Goal: Transaction & Acquisition: Subscribe to service/newsletter

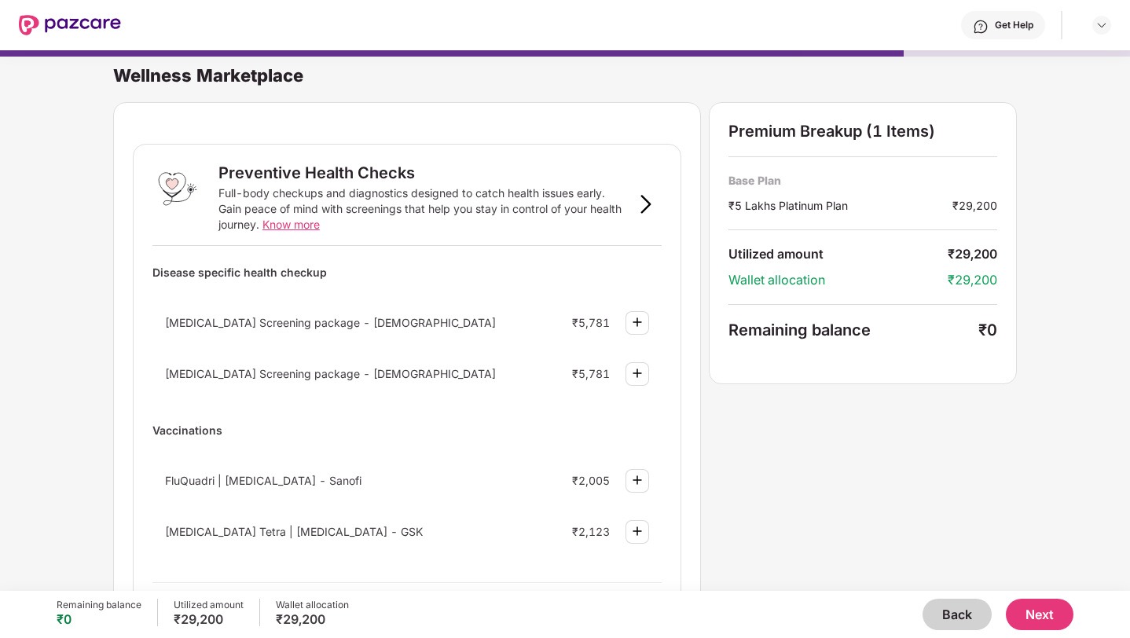
click at [966, 621] on button "Back" at bounding box center [956, 614] width 69 height 31
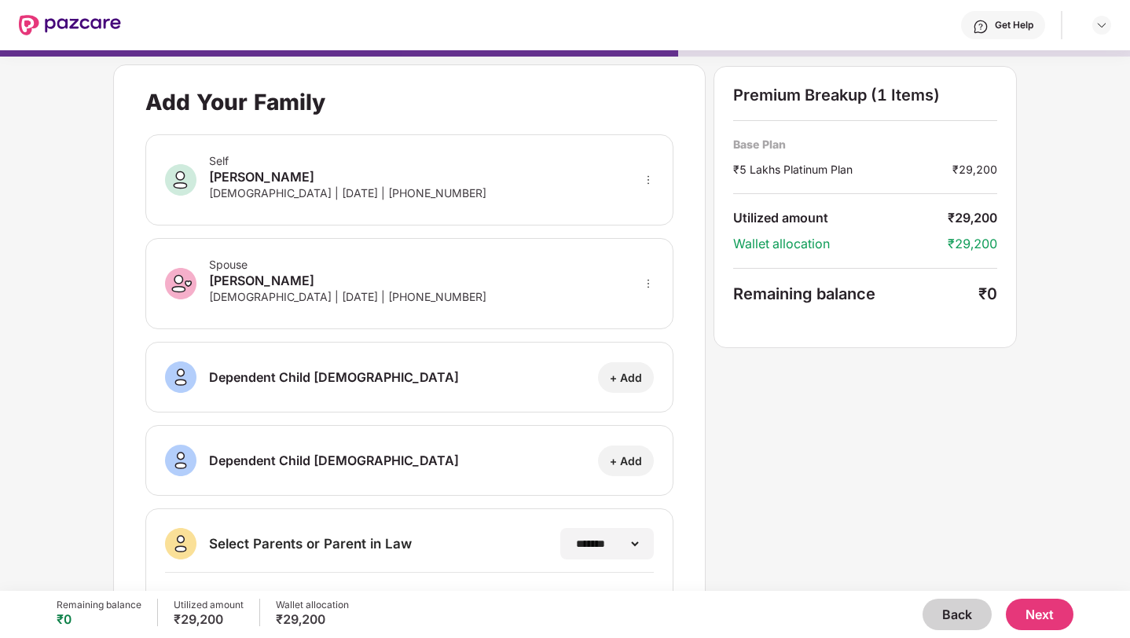
click at [960, 613] on button "Back" at bounding box center [956, 614] width 69 height 31
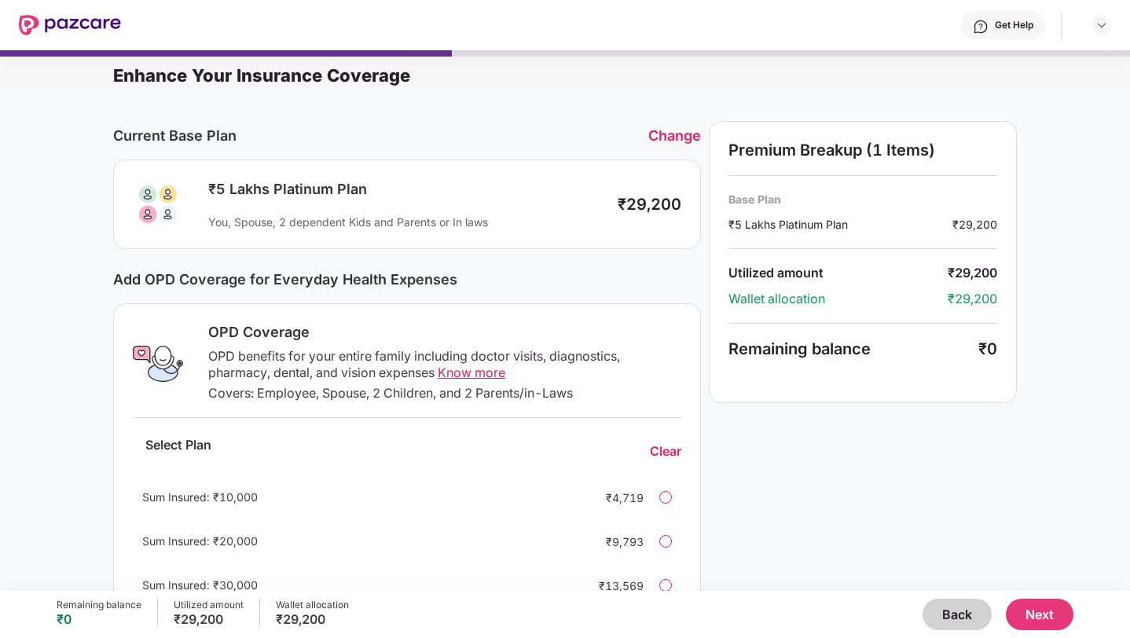
click at [959, 625] on button "Back" at bounding box center [956, 614] width 69 height 31
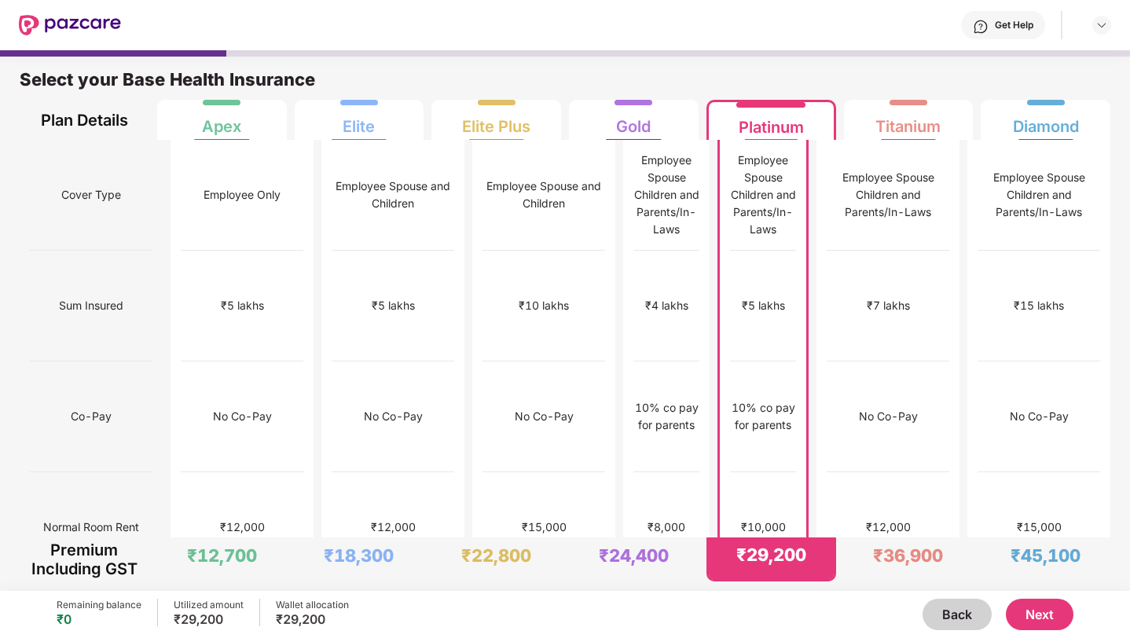
click at [1050, 605] on button "Next" at bounding box center [1040, 614] width 68 height 31
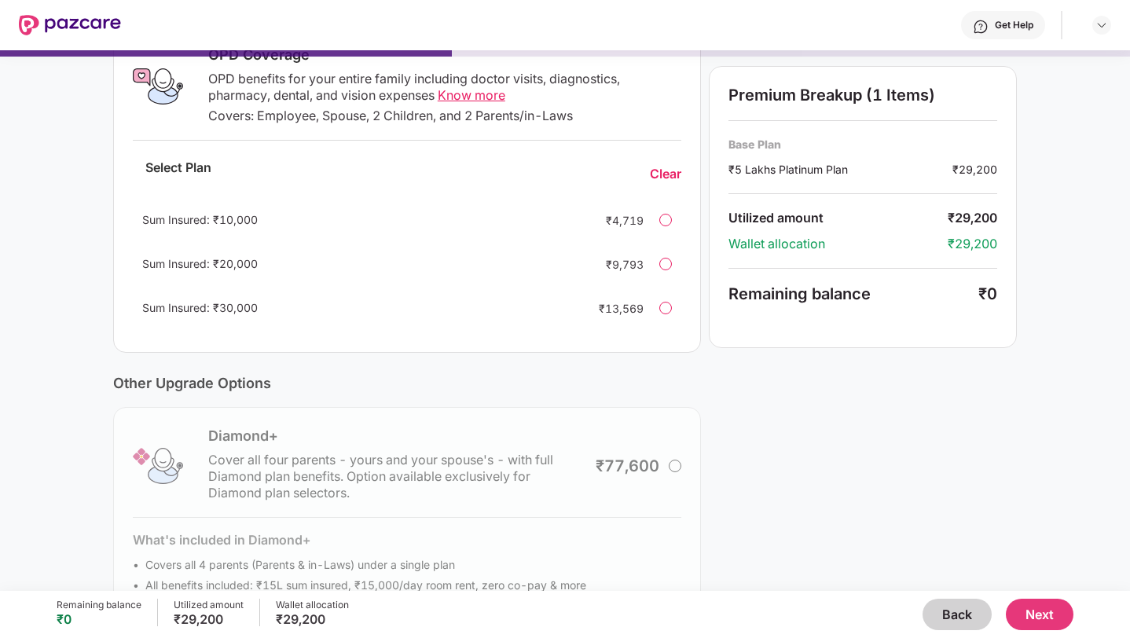
scroll to position [343, 0]
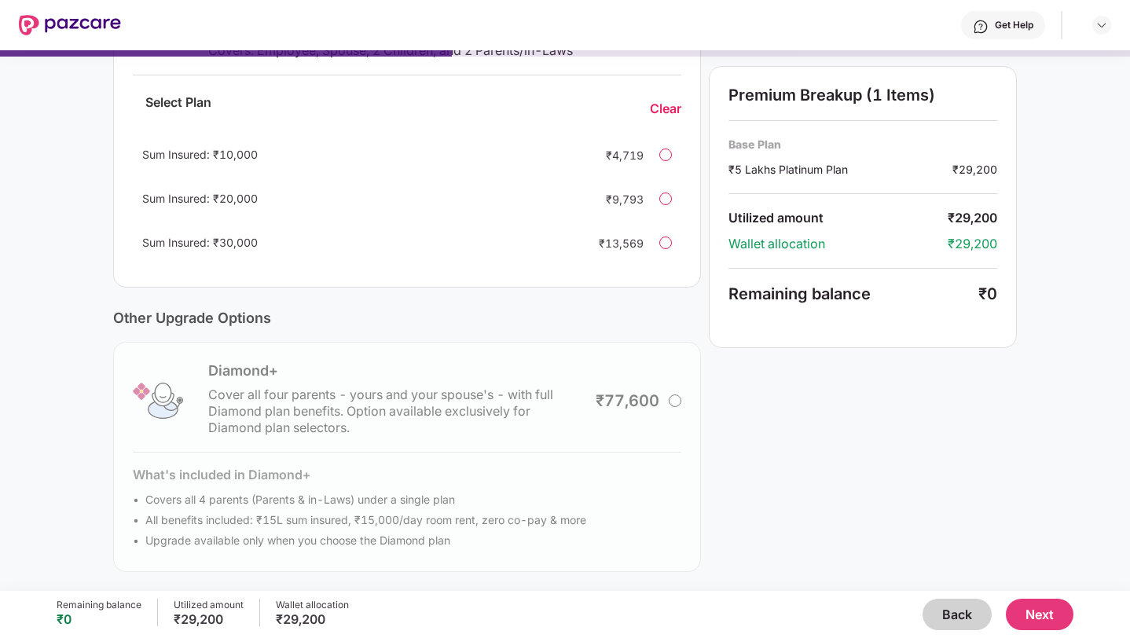
click at [1030, 588] on div "Current Base Plan Change ₹5 Lakhs Platinum Plan You, Spouse, 2 dependent Kids a…" at bounding box center [565, 167] width 1130 height 847
click at [1035, 610] on button "Next" at bounding box center [1040, 614] width 68 height 31
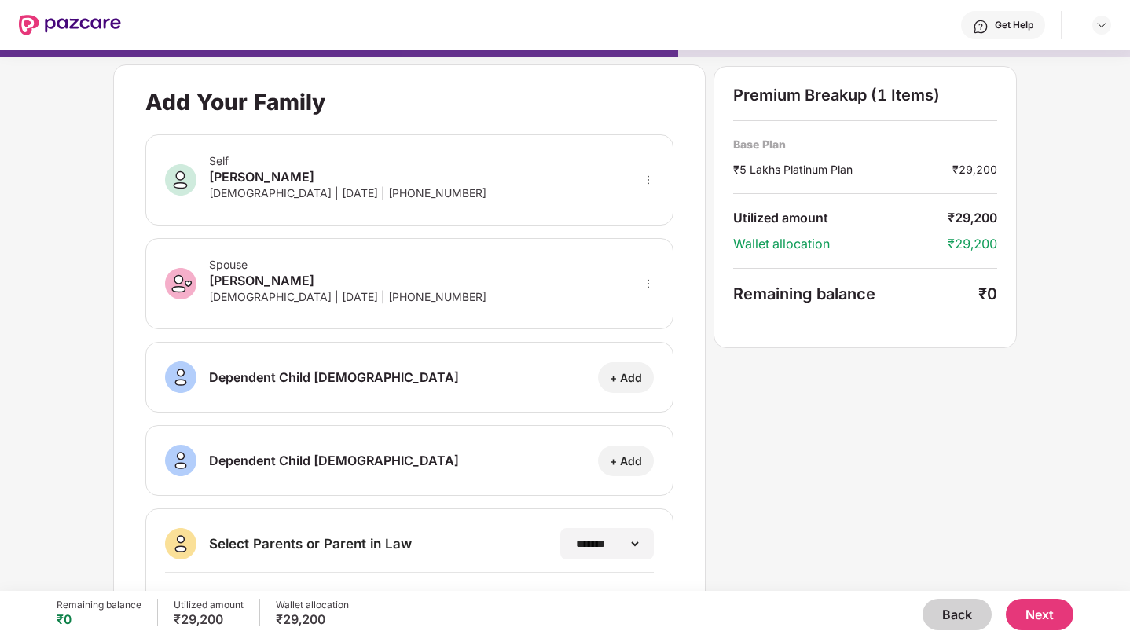
scroll to position [199, 0]
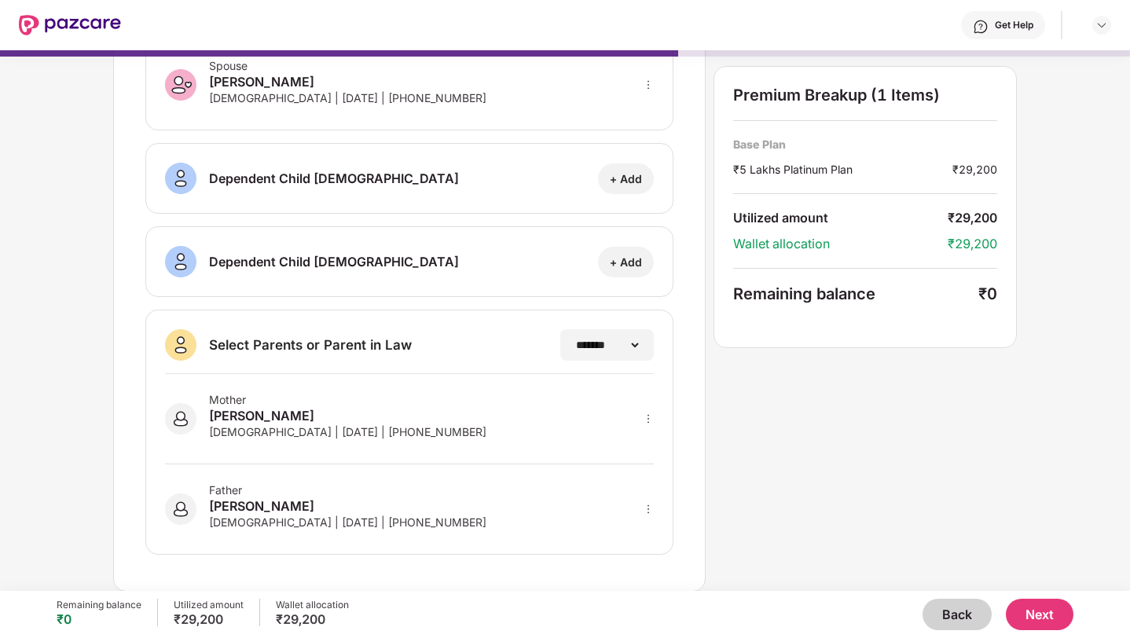
click at [1052, 612] on button "Next" at bounding box center [1040, 614] width 68 height 31
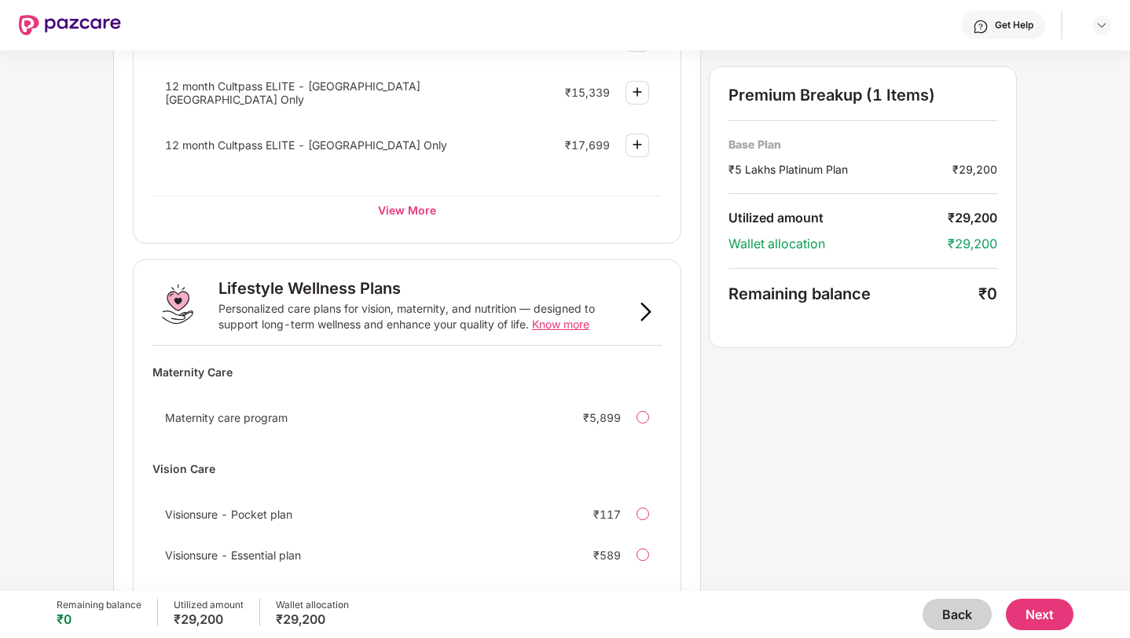
scroll to position [910, 0]
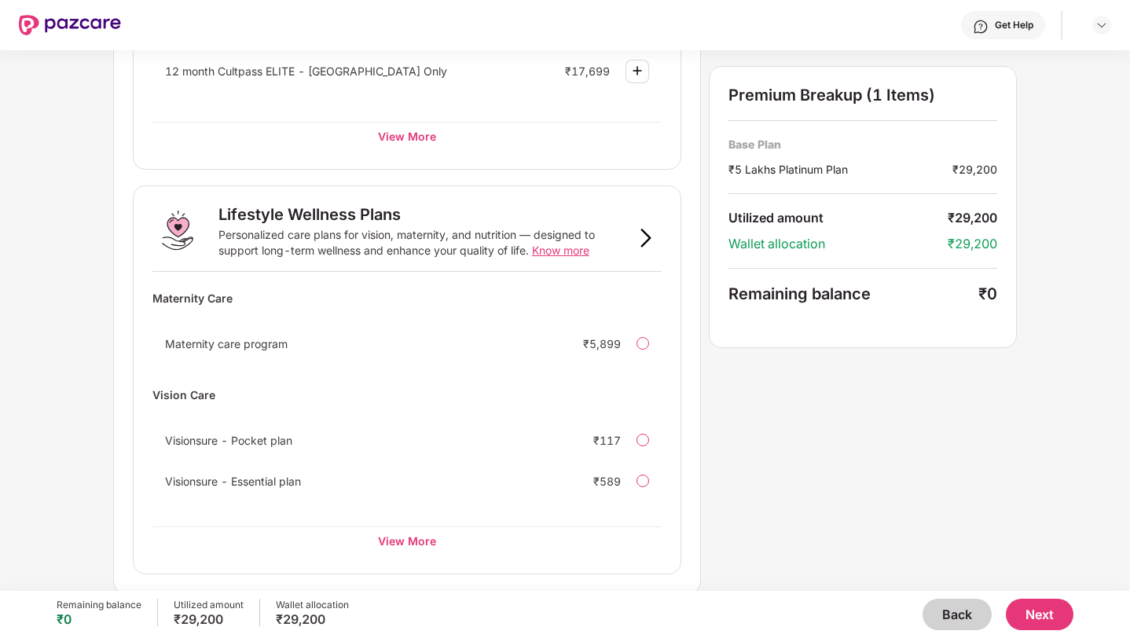
click at [631, 342] on div "Maternity care program ₹5,899" at bounding box center [406, 343] width 509 height 31
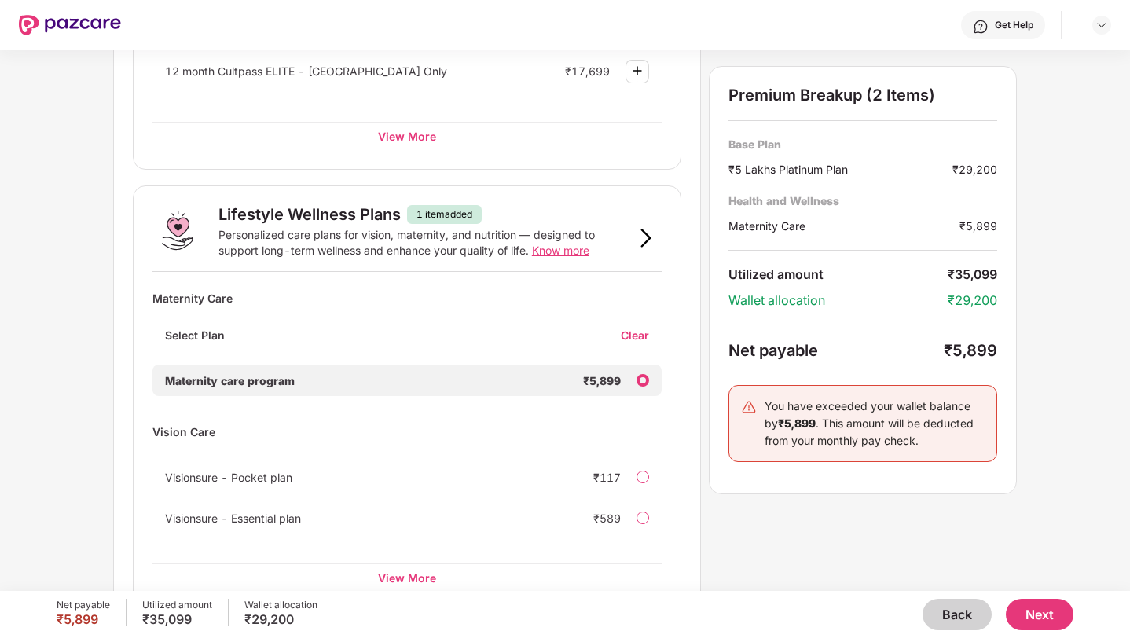
click at [635, 335] on div "Clear" at bounding box center [641, 335] width 41 height 15
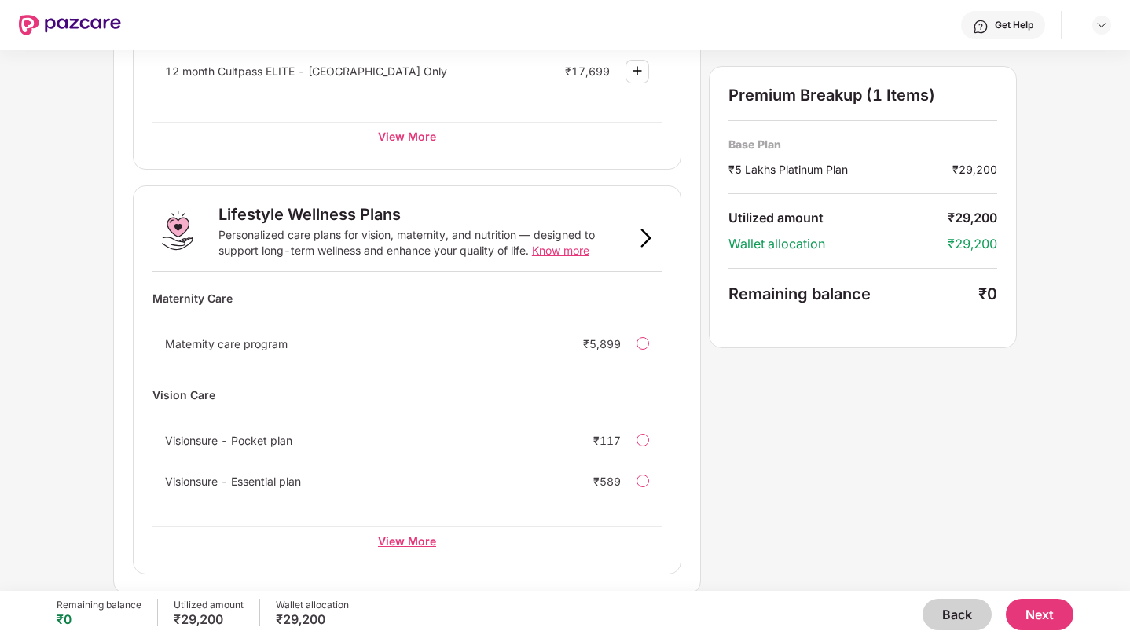
click at [423, 533] on div "View More" at bounding box center [406, 540] width 509 height 28
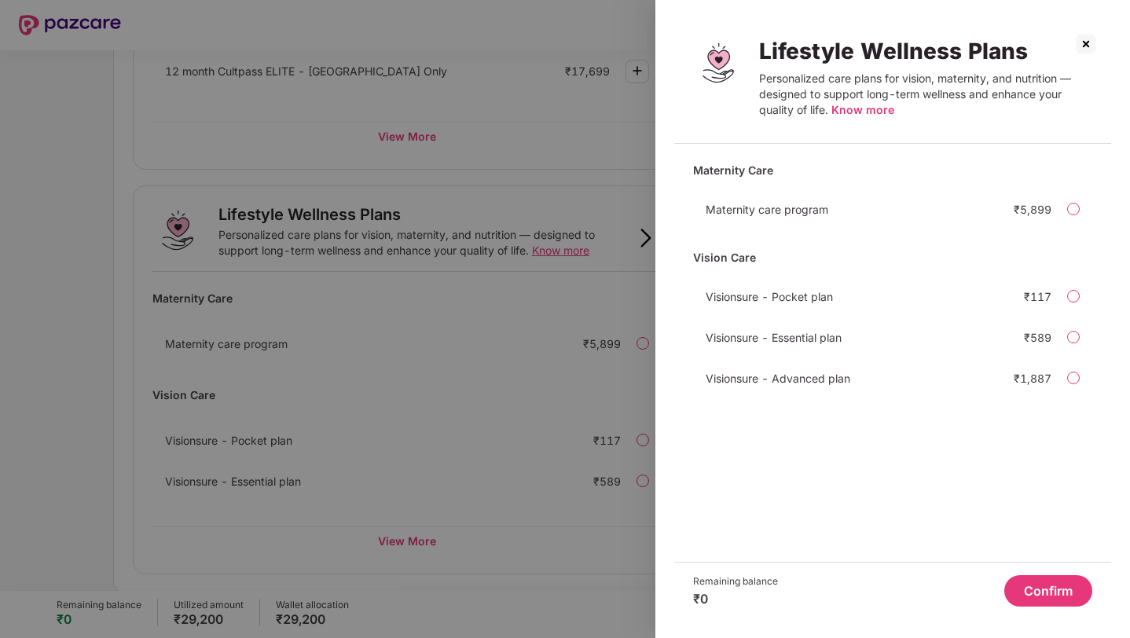
click at [855, 126] on div "Lifestyle Wellness Plans Personalized care plans for vision, maternity, and nut…" at bounding box center [892, 81] width 437 height 125
click at [854, 108] on span "Know more" at bounding box center [862, 109] width 63 height 13
click at [1048, 587] on button "Confirm" at bounding box center [1048, 590] width 88 height 31
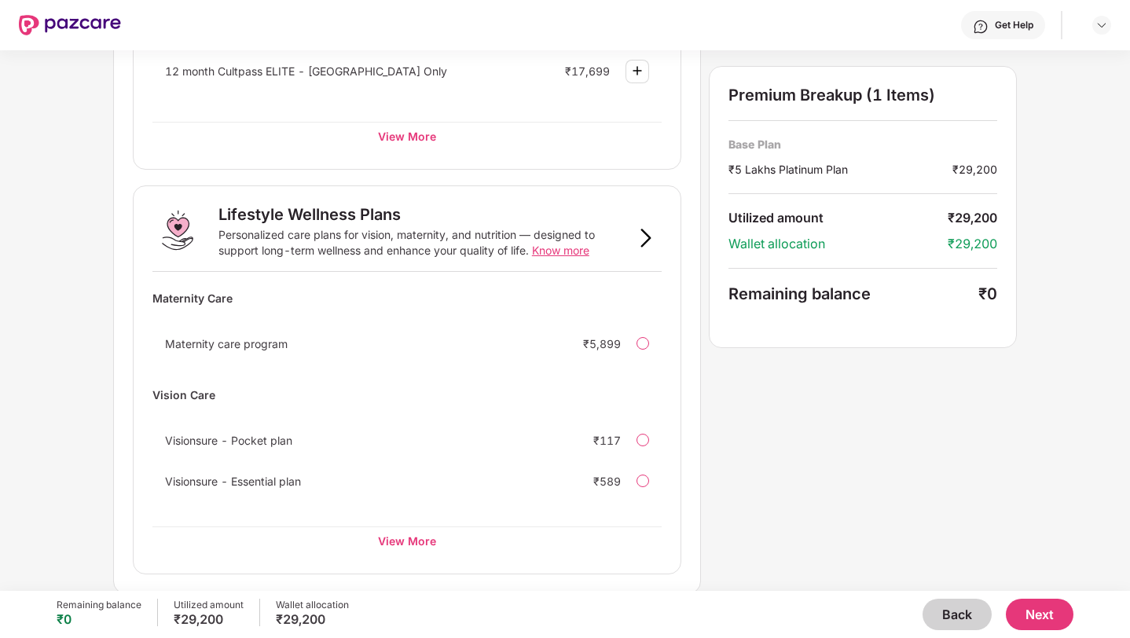
click at [1044, 614] on button "Next" at bounding box center [1040, 614] width 68 height 31
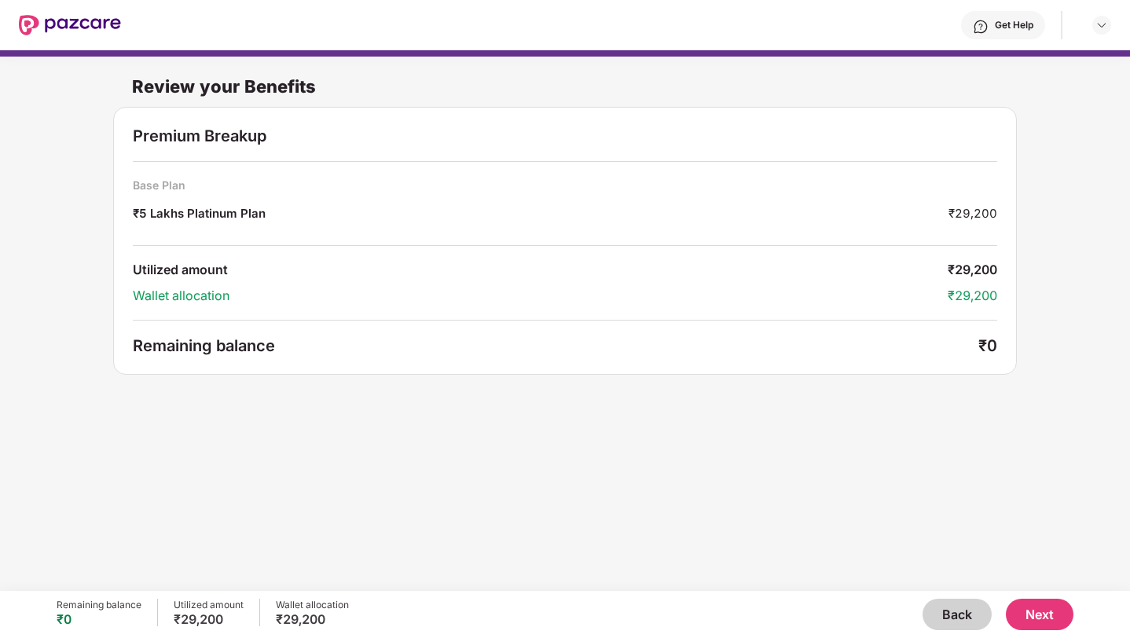
click at [1040, 627] on button "Next" at bounding box center [1040, 614] width 68 height 31
